Goal: Information Seeking & Learning: Find specific fact

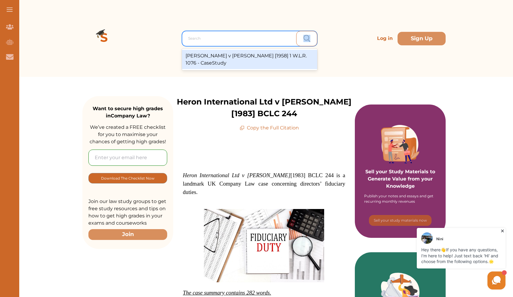
click at [184, 37] on div "Search" at bounding box center [249, 38] width 135 height 15
click at [187, 37] on div "Search" at bounding box center [251, 38] width 132 height 11
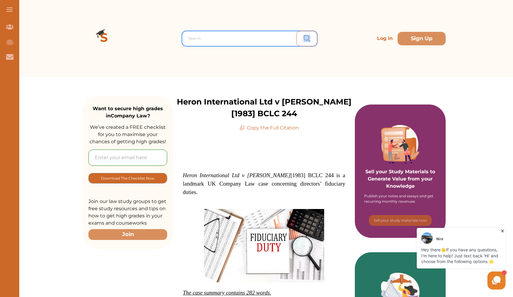
click at [188, 37] on div "Search" at bounding box center [251, 38] width 126 height 5
click at [191, 37] on div "Search" at bounding box center [251, 38] width 126 height 5
click at [197, 37] on div "Search" at bounding box center [251, 38] width 126 height 5
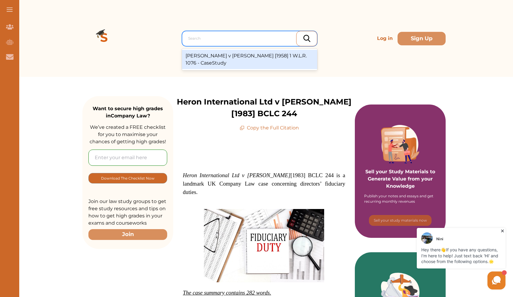
click at [185, 40] on div "Search" at bounding box center [251, 38] width 132 height 11
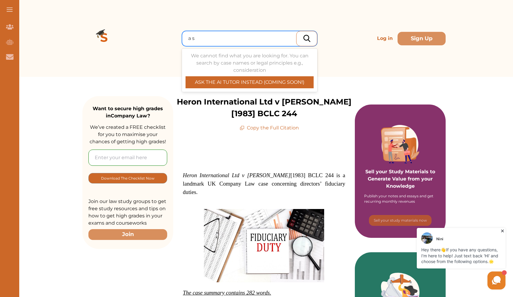
type input "a"
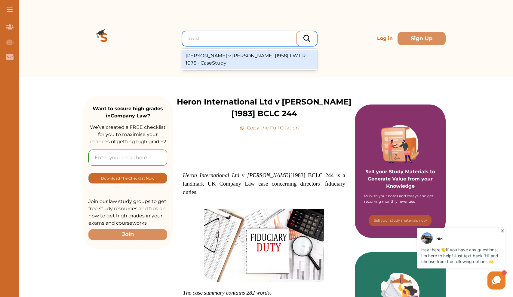
paste input "[PERSON_NAME] International plc v Coats [PERSON_NAME] plc 1993 SLT 80"
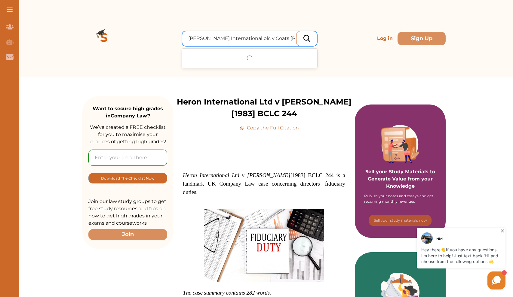
scroll to position [0, 7]
type input "[PERSON_NAME] International plc v Coats [PERSON_NAME] plc 1993 SLT 80"
click at [301, 37] on div at bounding box center [306, 38] width 21 height 15
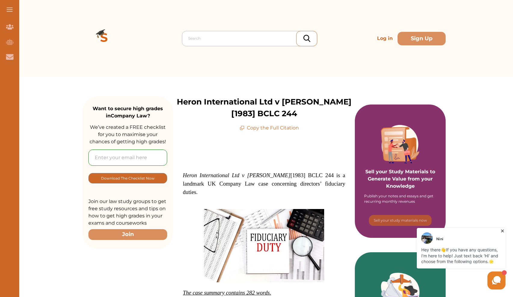
click at [264, 40] on div at bounding box center [251, 38] width 126 height 8
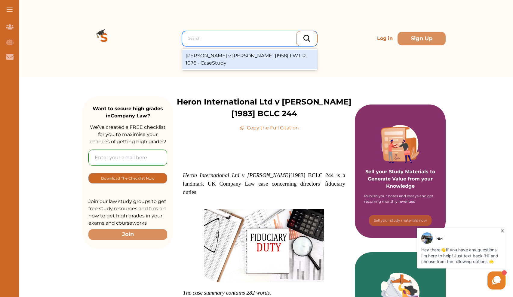
paste input "[PERSON_NAME] International plc v Coats [PERSON_NAME] plc 1993 SLT 80"
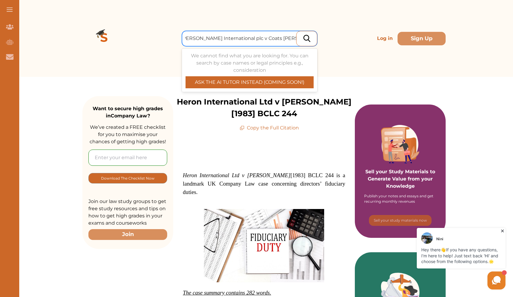
click at [295, 39] on input "[PERSON_NAME] International plc v Coats [PERSON_NAME] plc 1993 SLT 80" at bounding box center [247, 38] width 133 height 7
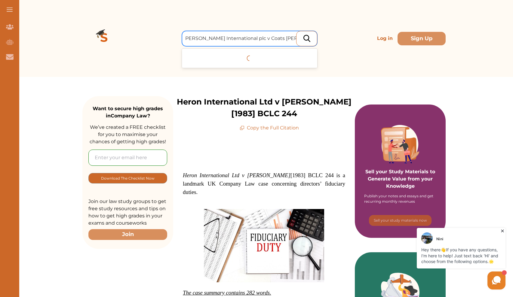
scroll to position [0, 0]
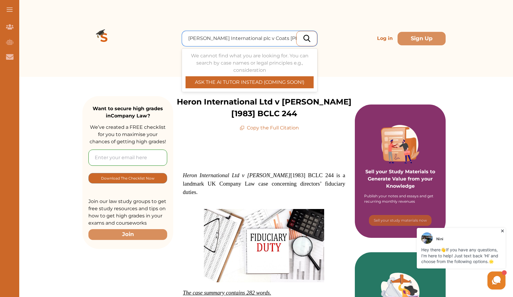
type input "[PERSON_NAME] International plc v Coats [PERSON_NAME] SLT 80"
click at [304, 39] on img at bounding box center [306, 38] width 7 height 7
